Goal: Transaction & Acquisition: Obtain resource

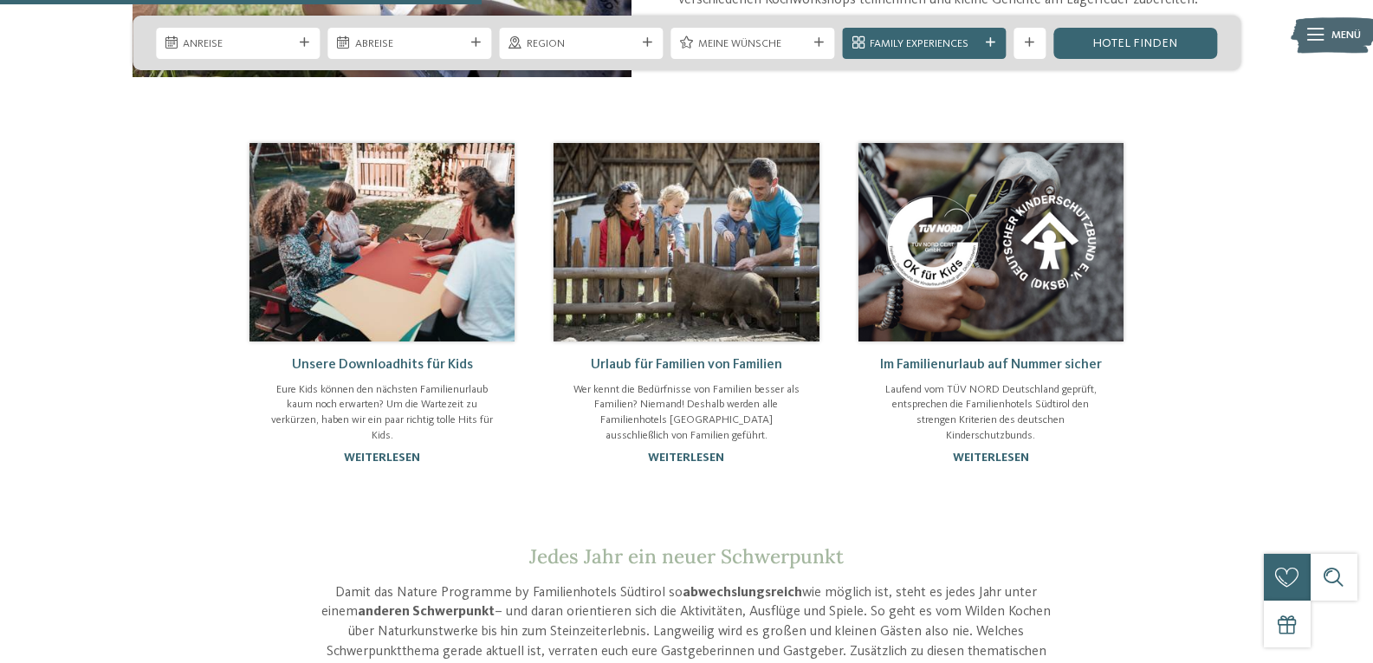
scroll to position [1213, 0]
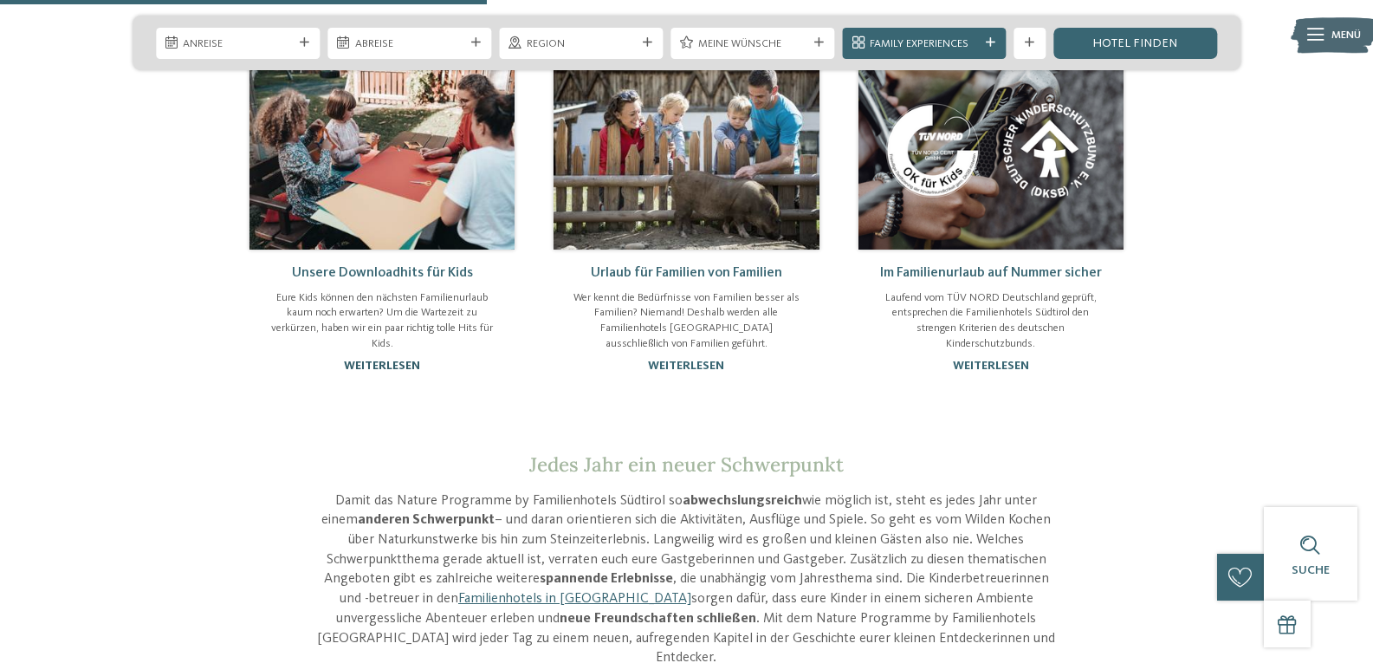
click at [366, 362] on link "weiterlesen" at bounding box center [382, 365] width 76 height 12
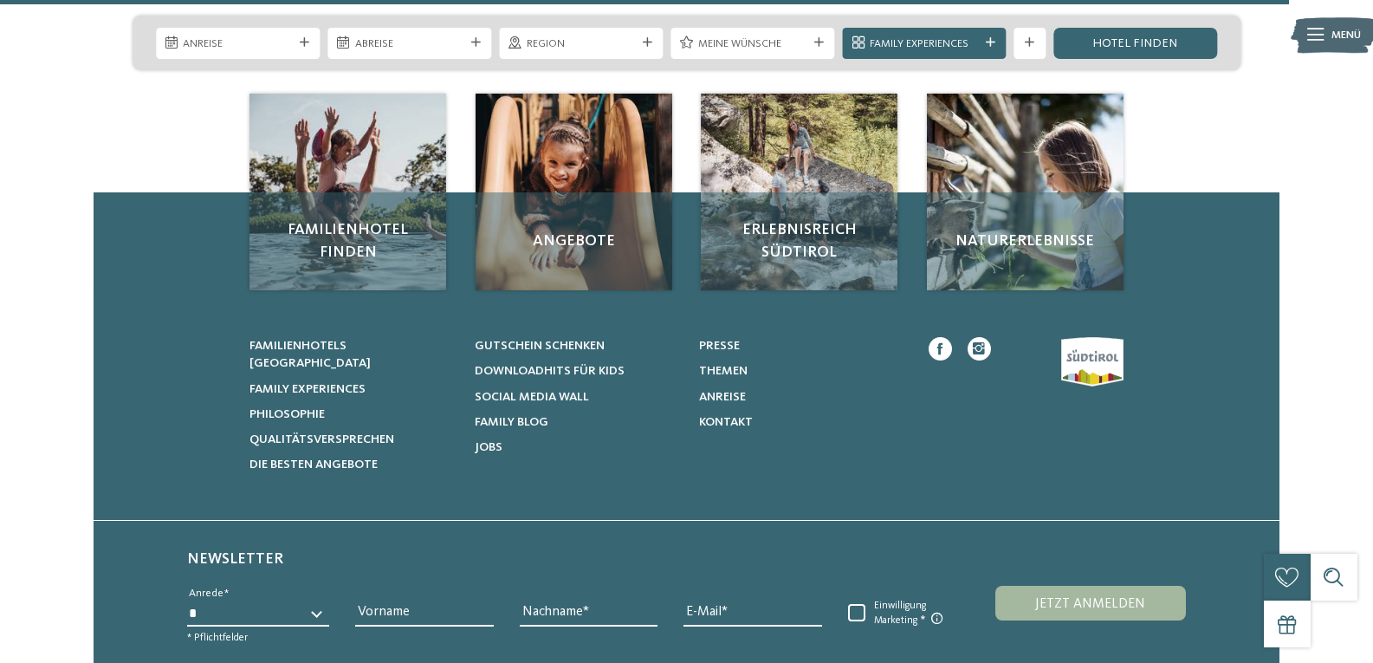
scroll to position [3199, 0]
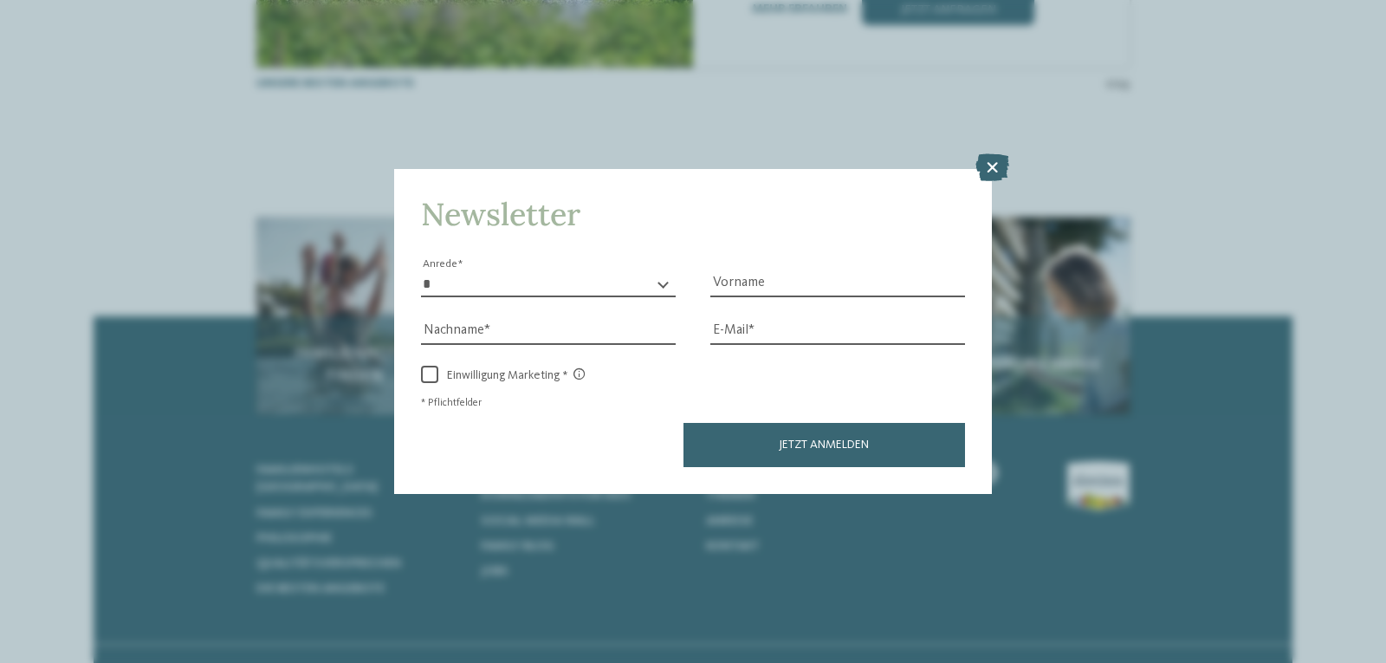
click at [342, 330] on div "Newsletter * **** **** ******* ****** Anrede Vorname Nachname Link" at bounding box center [693, 331] width 1386 height 663
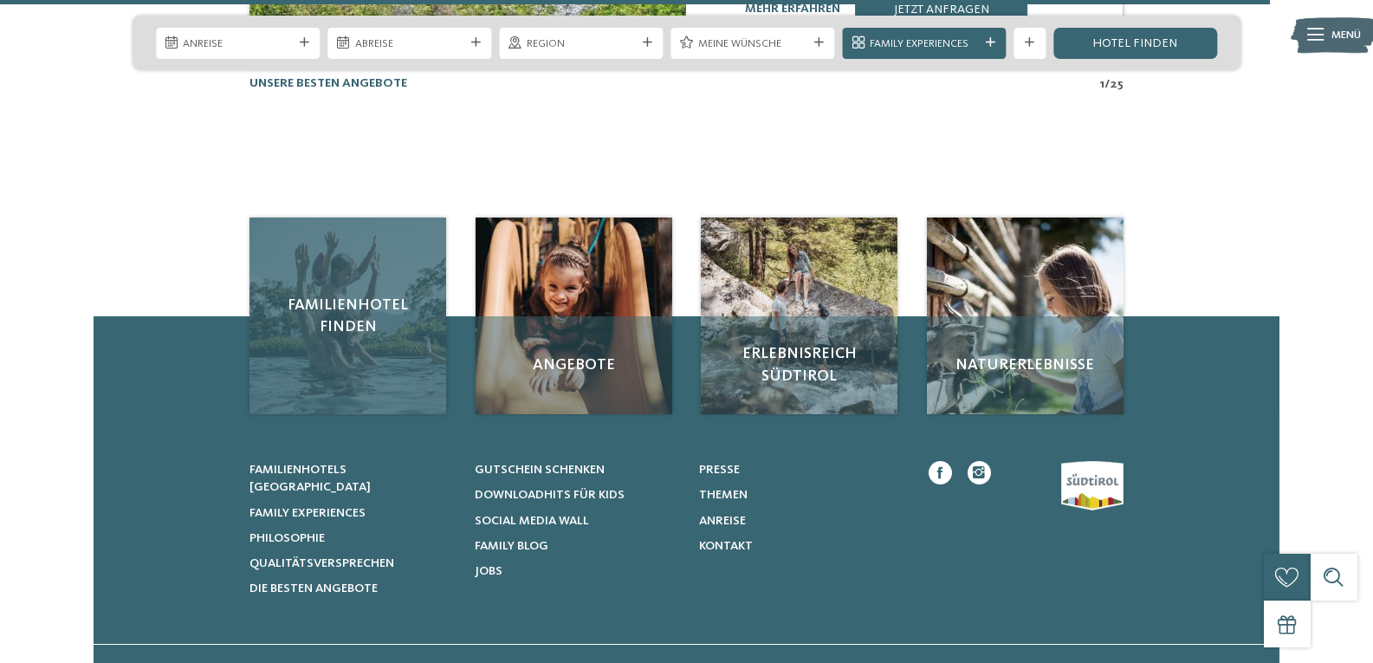
click at [342, 330] on div "Familienhotel finden" at bounding box center [347, 315] width 197 height 197
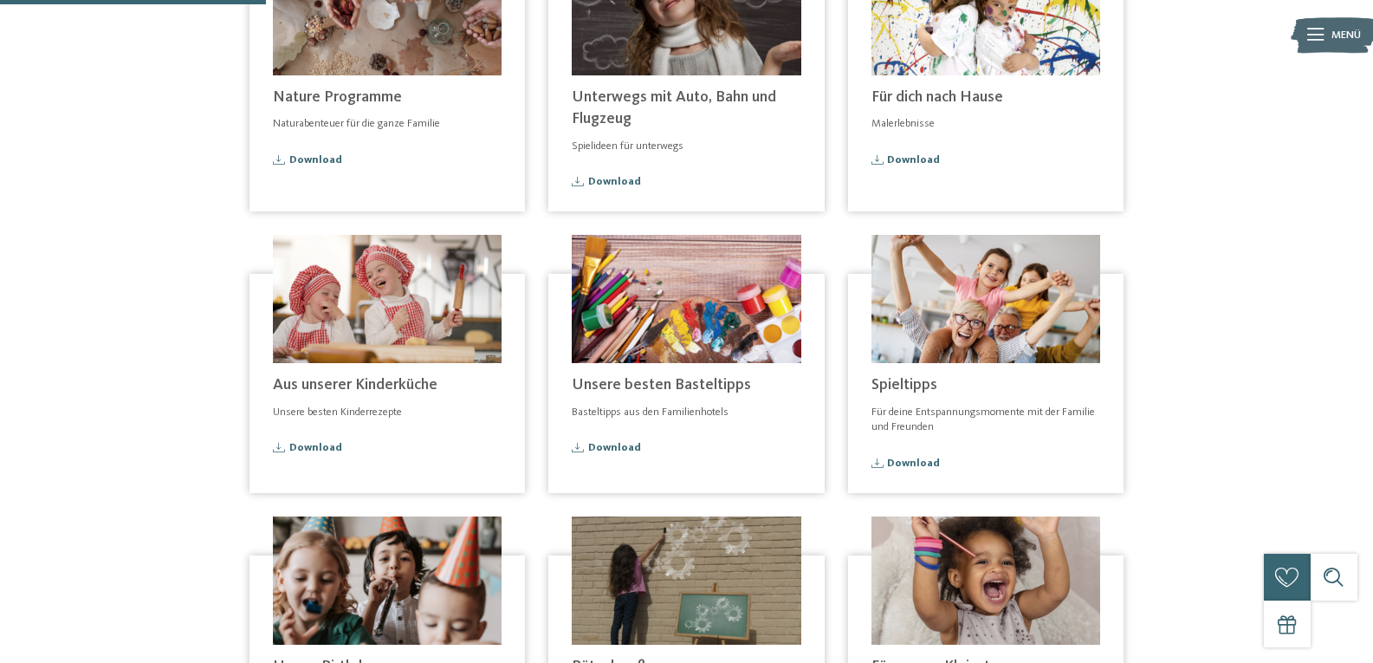
scroll to position [433, 0]
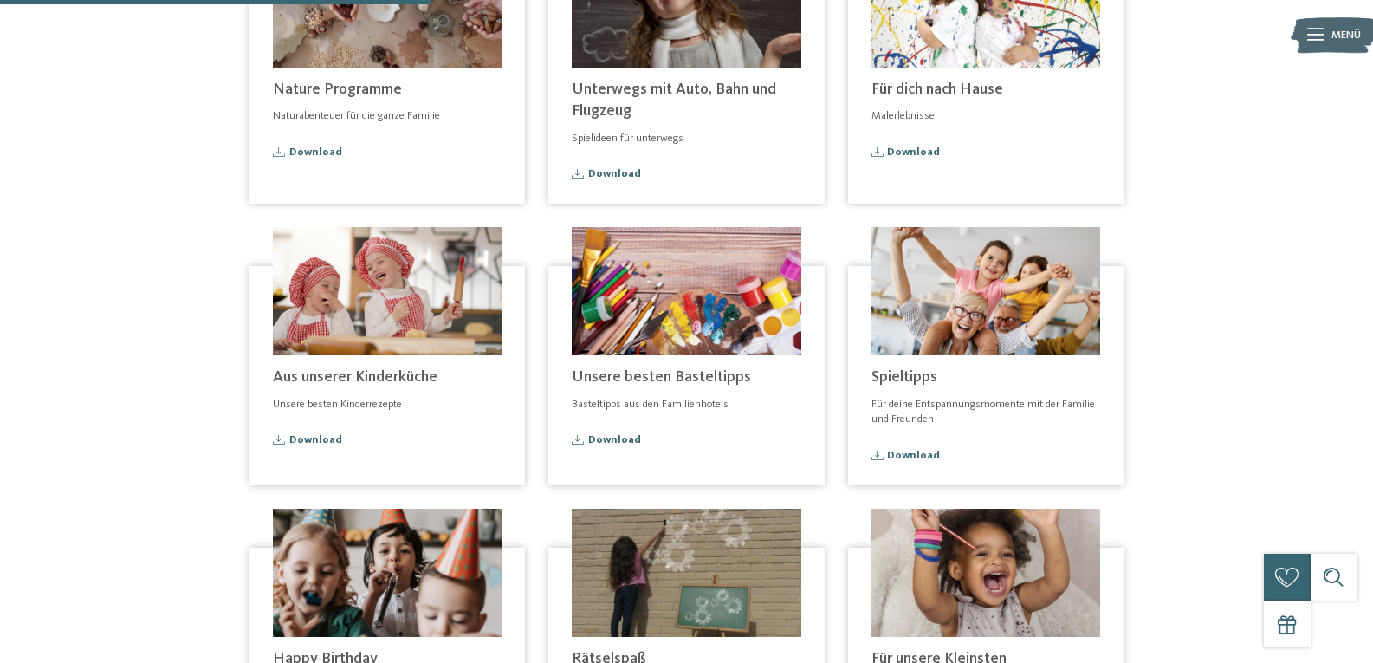
click at [600, 428] on div "Unsere besten Basteltipps Basteltipps aus den Familienhotels Download" at bounding box center [685, 412] width 275 height 114
click at [599, 437] on span "Download" at bounding box center [614, 440] width 53 height 11
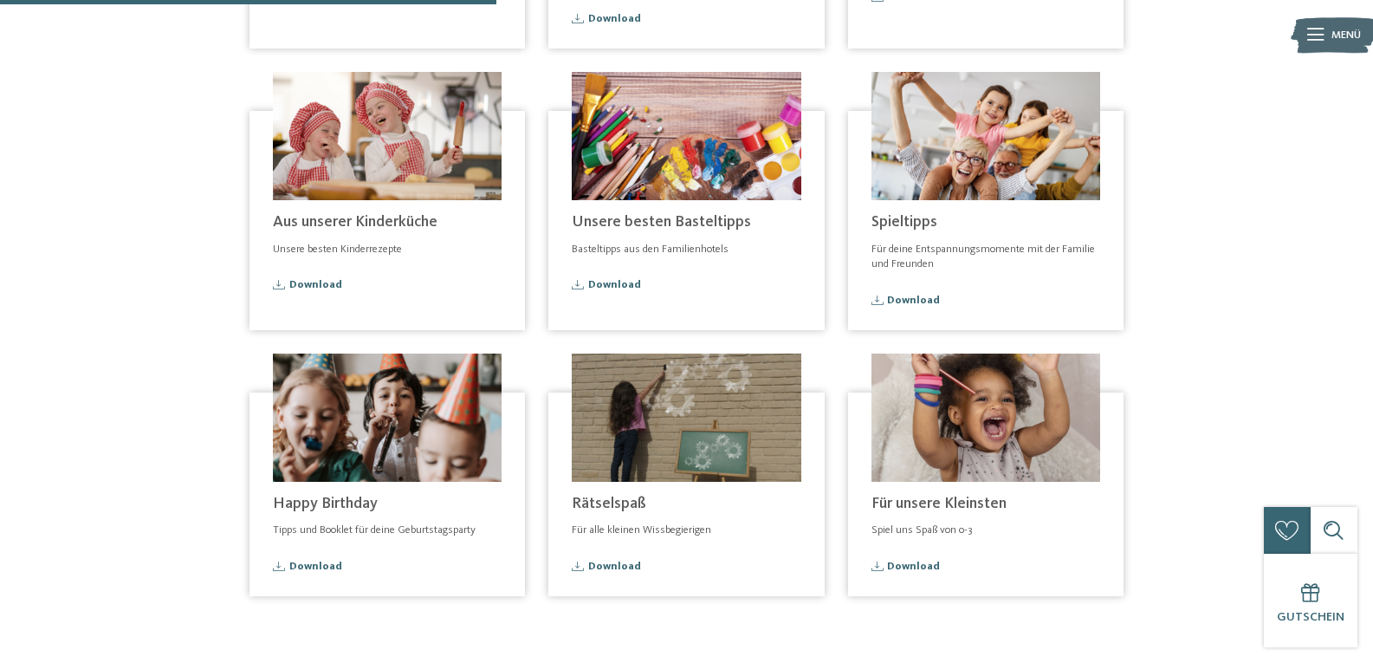
scroll to position [606, 0]
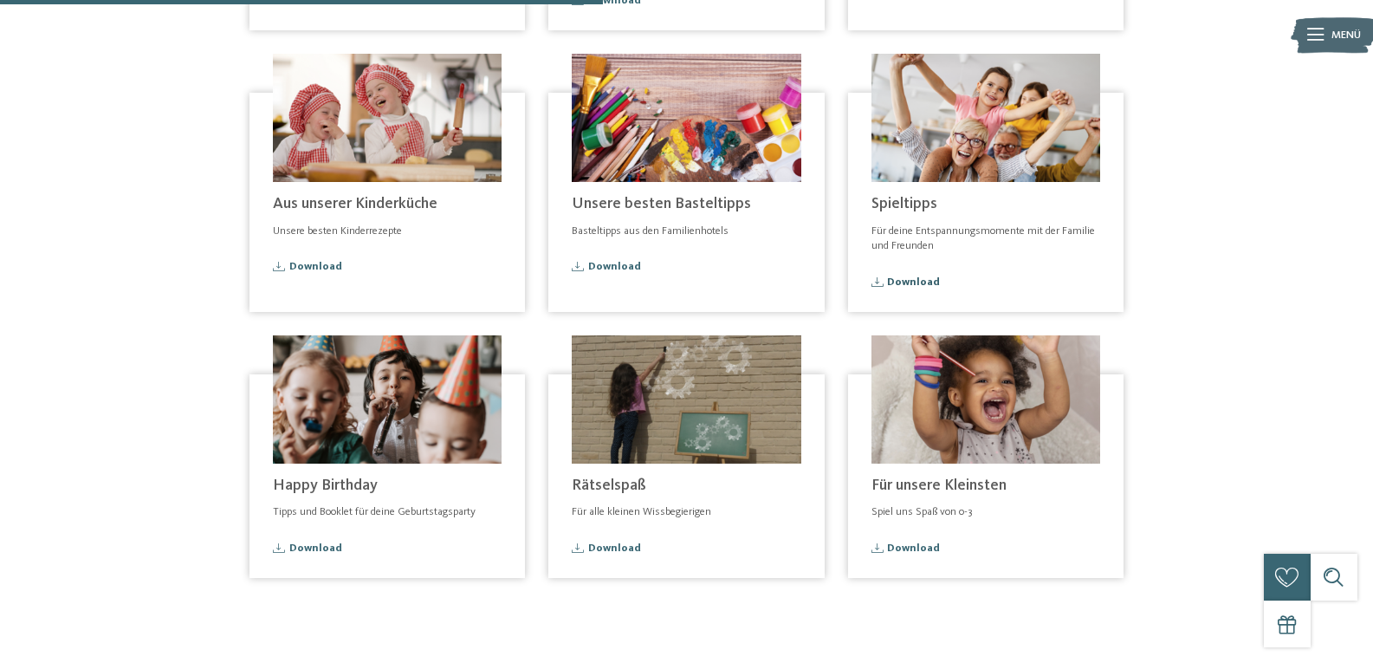
click at [923, 281] on span "Download" at bounding box center [913, 282] width 53 height 11
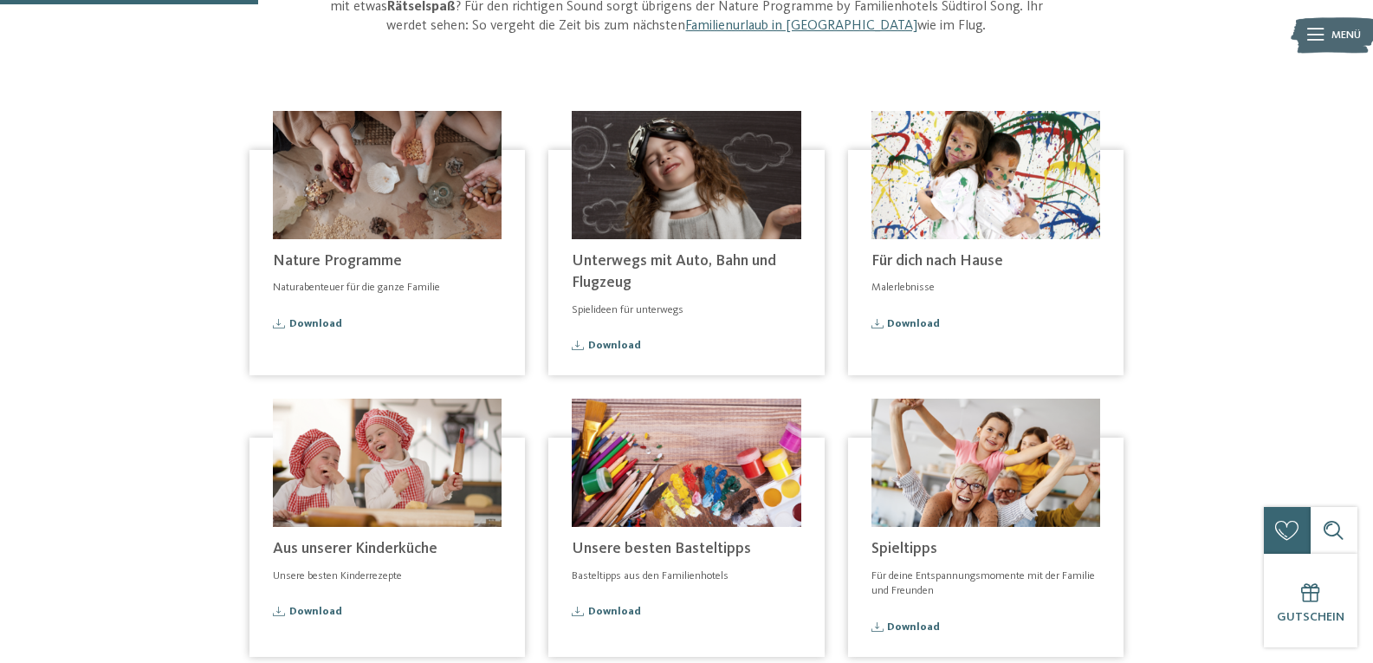
scroll to position [260, 0]
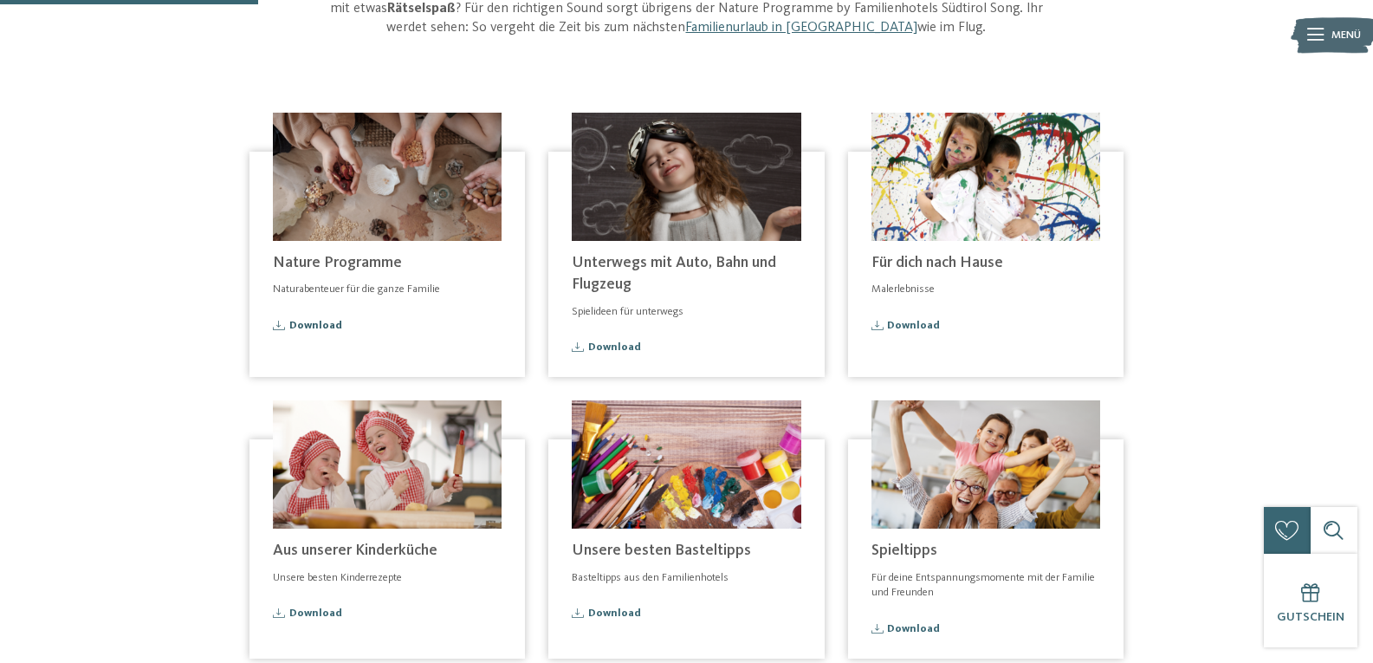
click at [329, 326] on span "Download" at bounding box center [315, 325] width 53 height 11
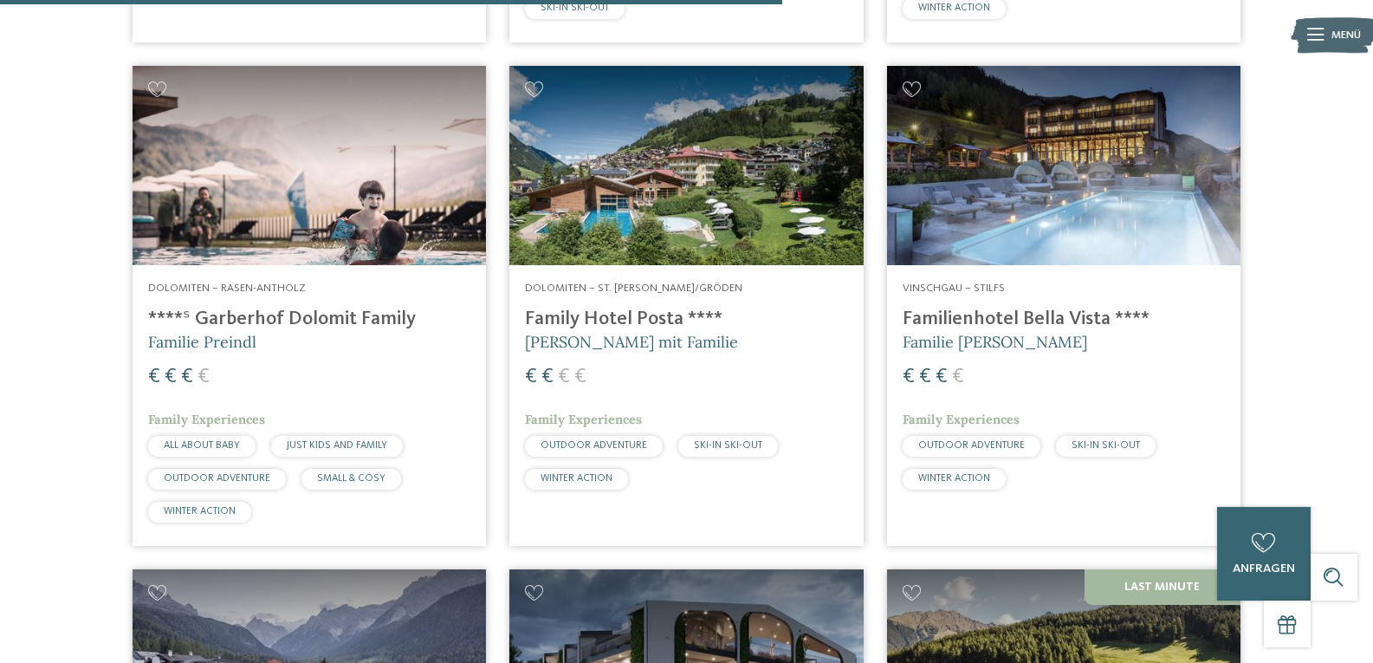
scroll to position [3031, 0]
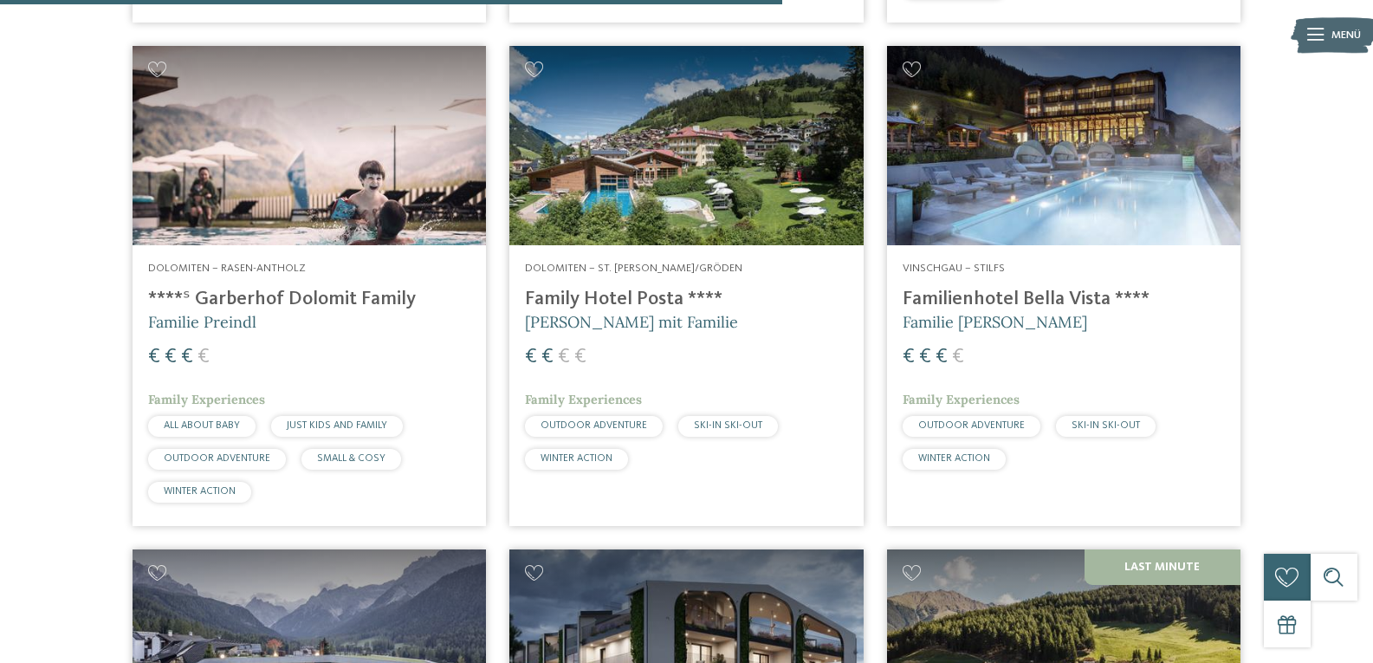
drag, startPoint x: 0, startPoint y: 0, endPoint x: 79, endPoint y: 336, distance: 345.2
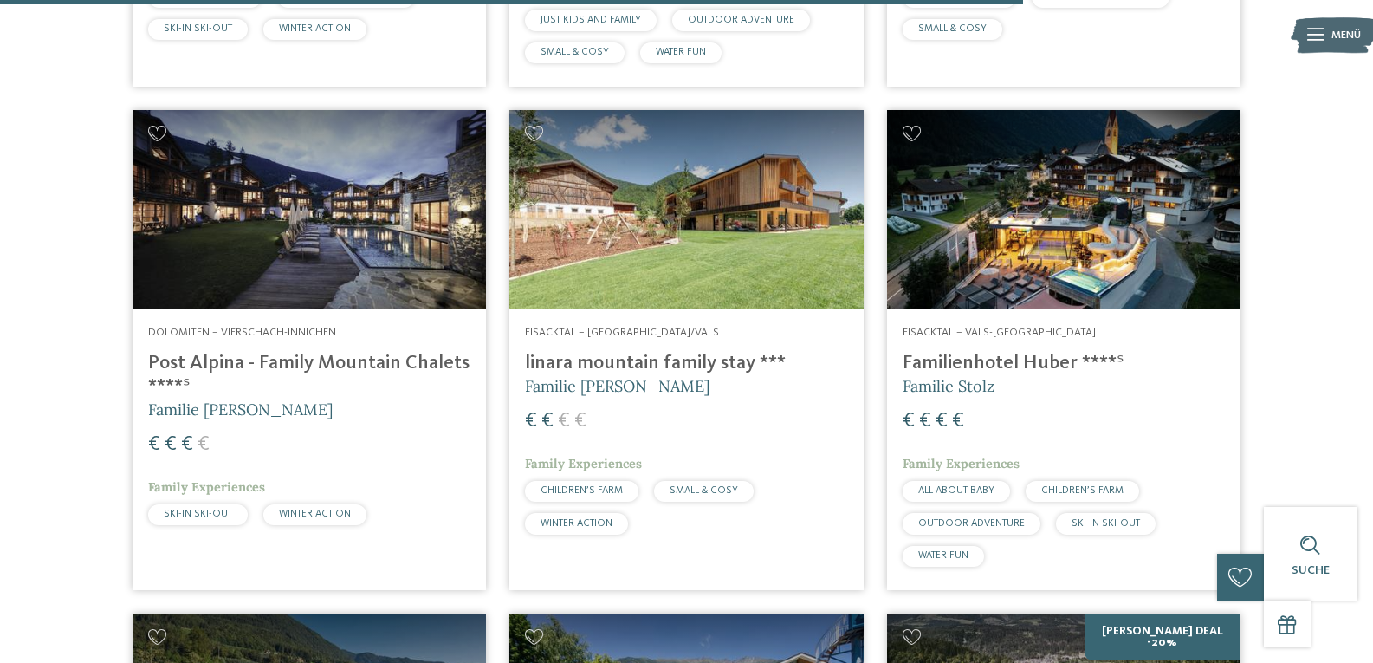
scroll to position [3984, 0]
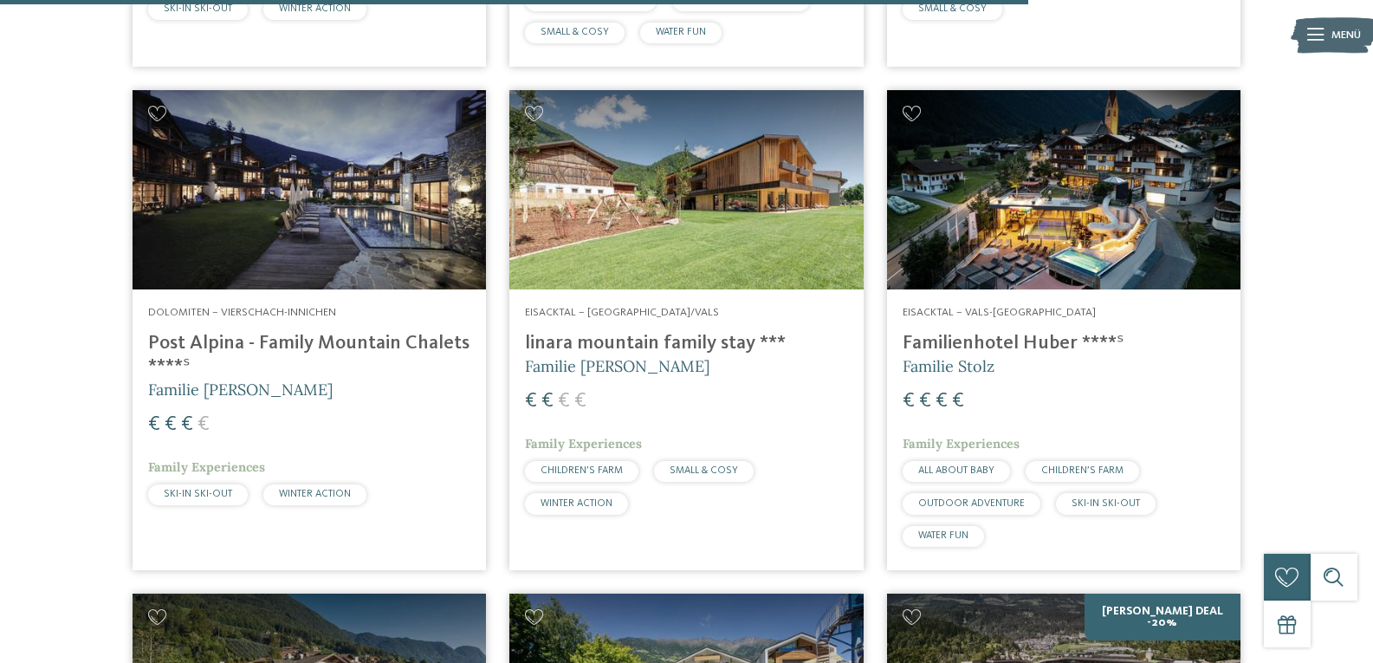
drag, startPoint x: 78, startPoint y: 336, endPoint x: 10, endPoint y: 398, distance: 92.0
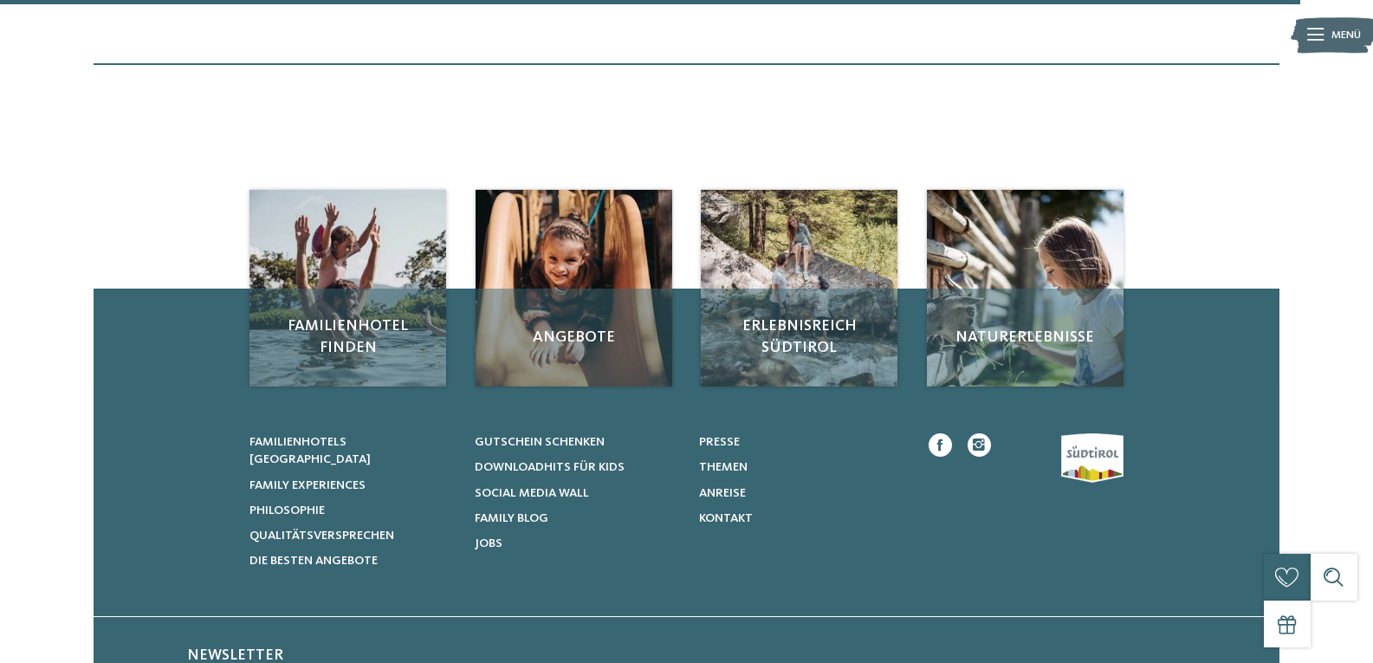
scroll to position [5110, 0]
